Goal: Go to known website: Go to known website

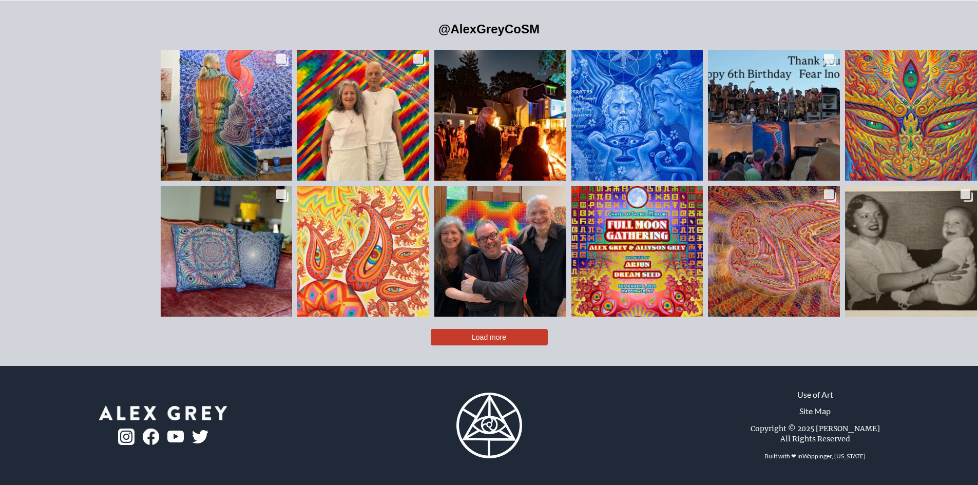
scroll to position [2780, 0]
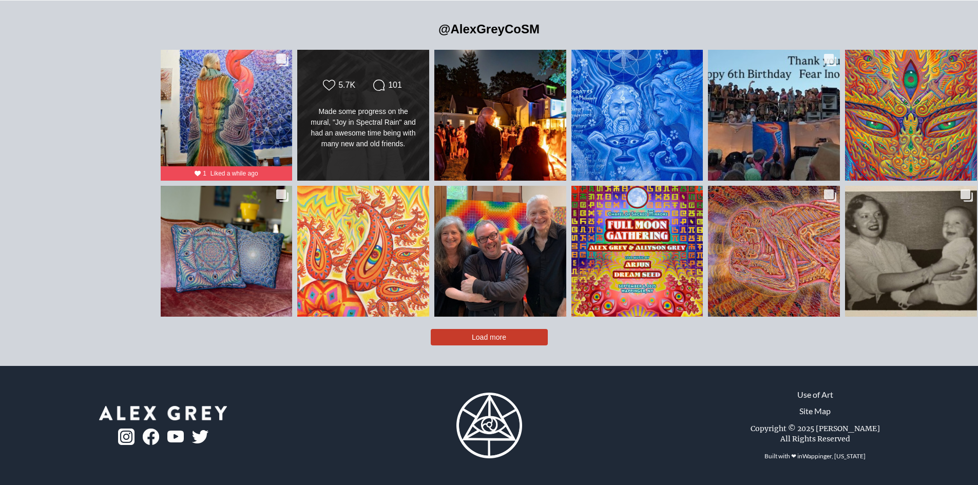
click at [297, 181] on div "Likes Count 5.7K Comments Count 101 Made some progress on the mural, "Joy in Sp…" at bounding box center [363, 115] width 133 height 132
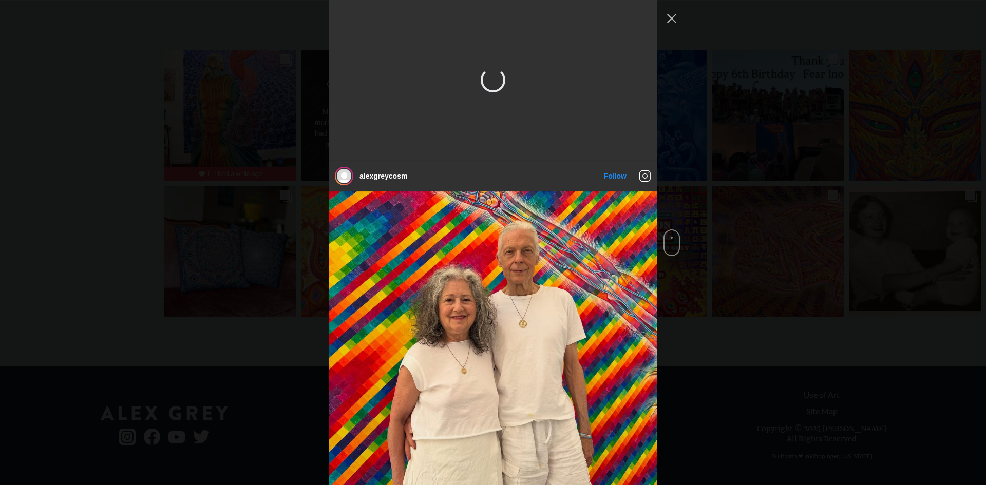
scroll to position [161, 0]
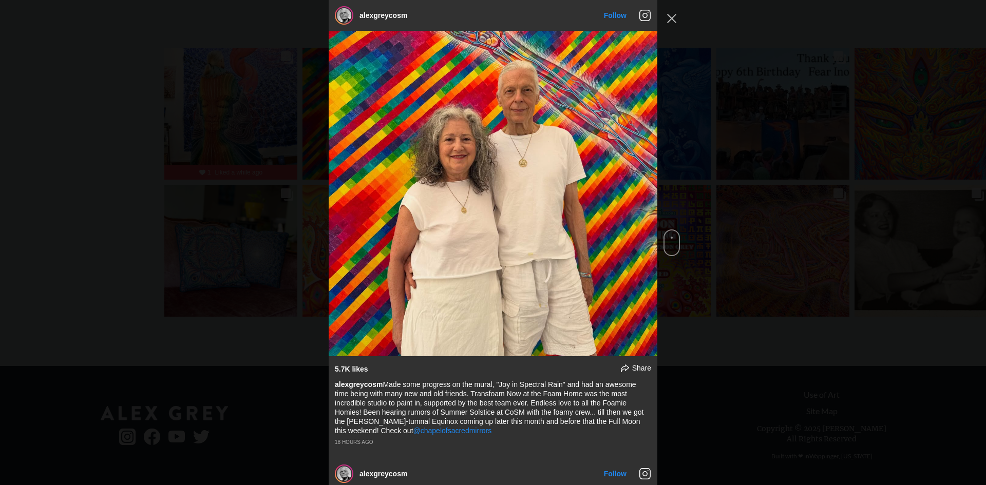
click at [668, 244] on span "Instagram Feed popup" at bounding box center [671, 242] width 16 height 27
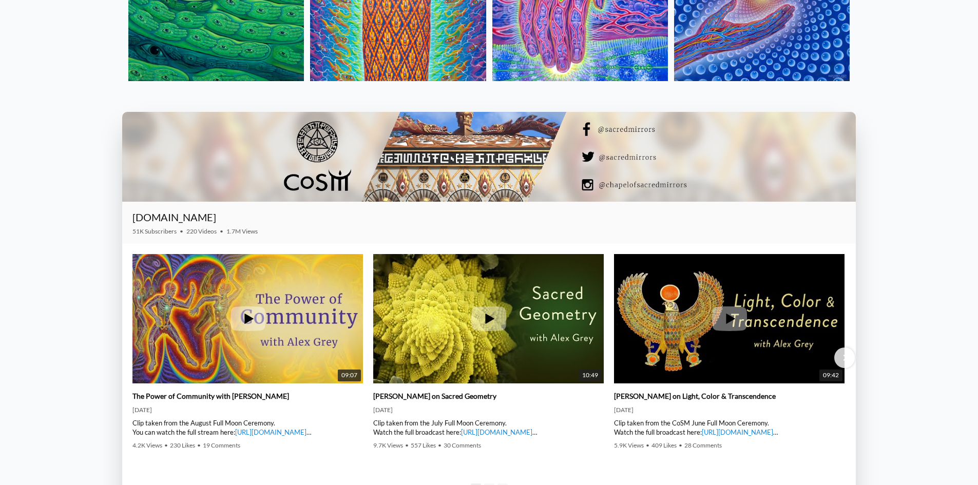
scroll to position [1696, 0]
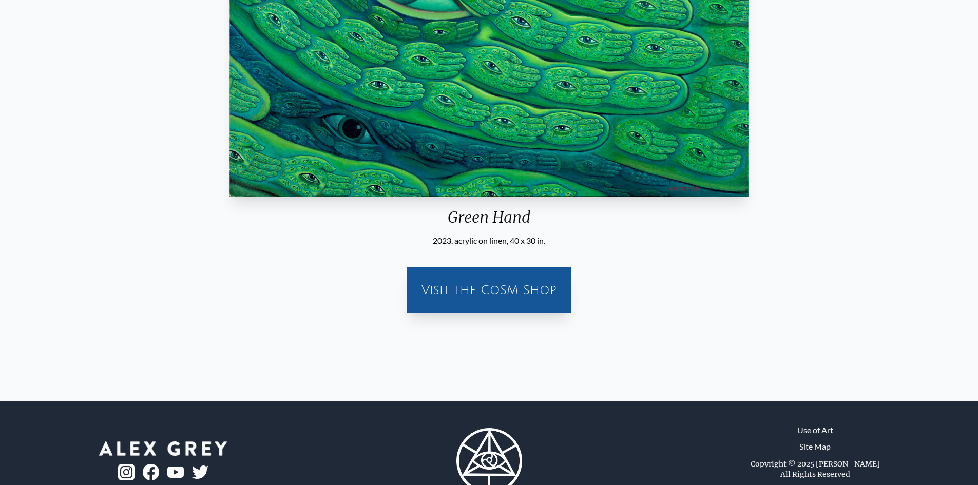
scroll to position [303, 0]
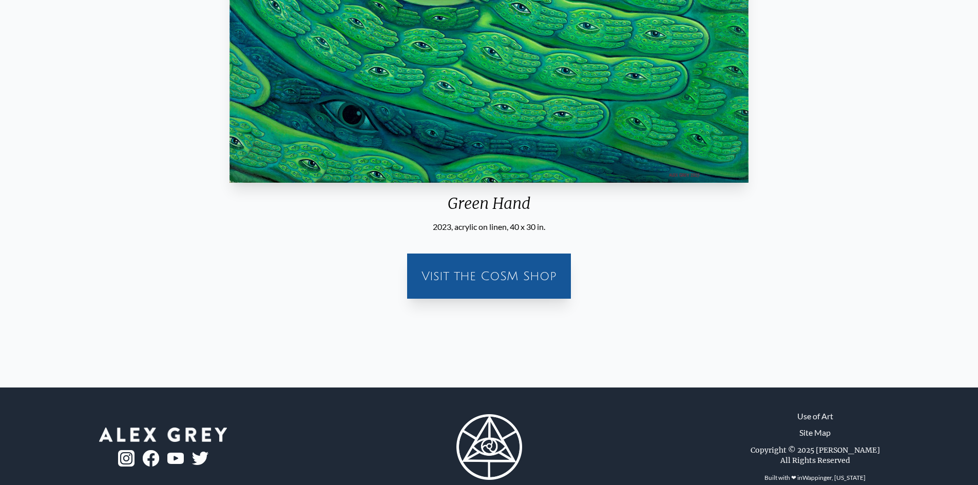
click at [523, 293] on div "Visit the CoSM Shop" at bounding box center [488, 276] width 151 height 33
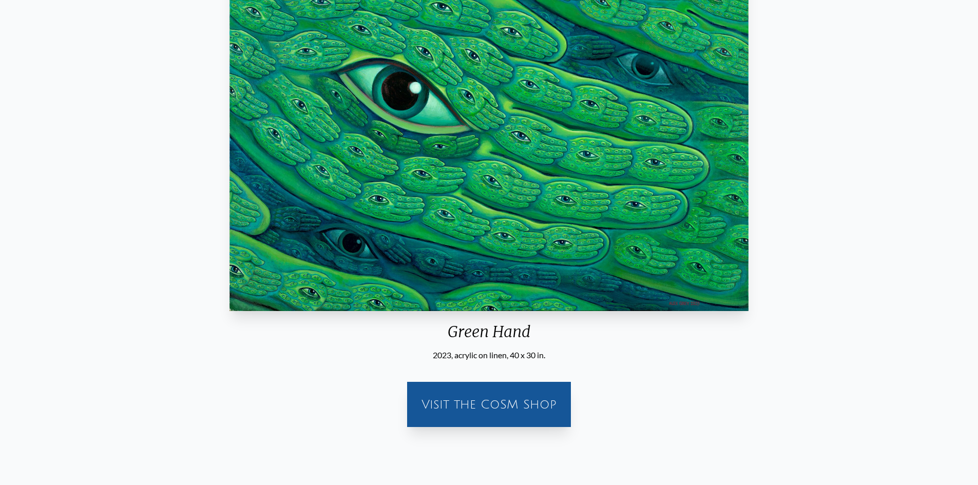
scroll to position [169, 0]
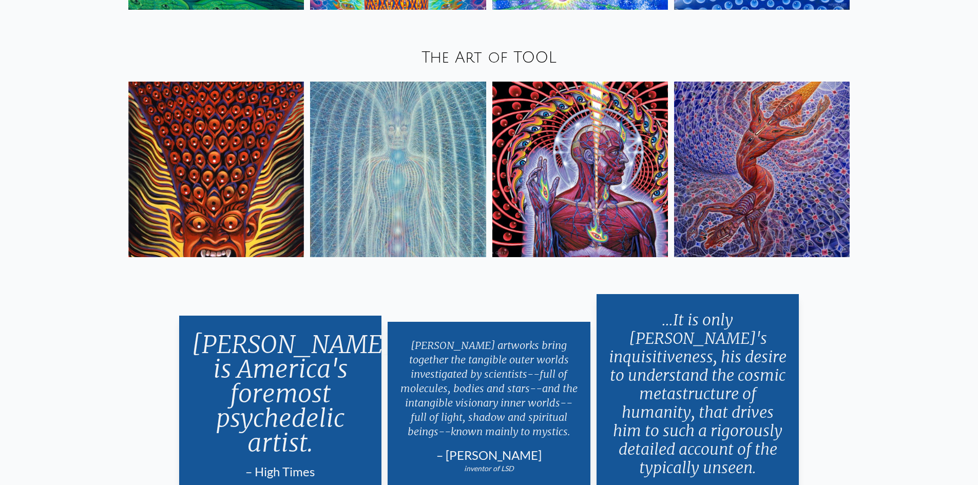
scroll to position [1697, 0]
